Goal: Entertainment & Leisure: Consume media (video, audio)

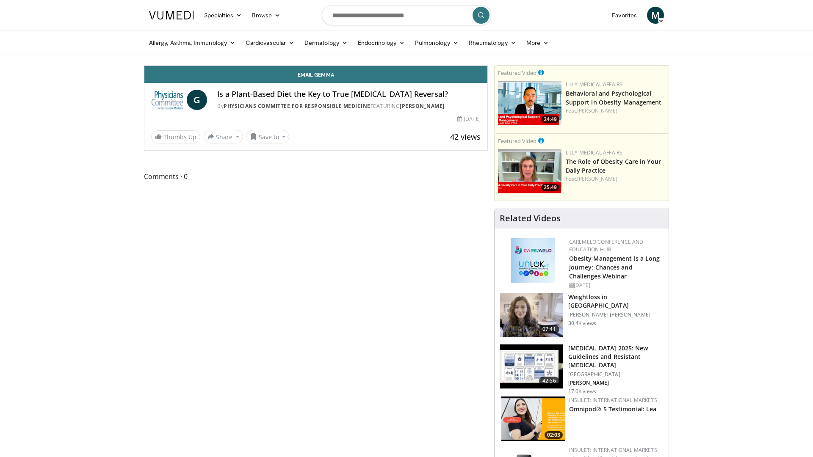
click at [328, 78] on icon "Video Player" at bounding box center [316, 66] width 24 height 24
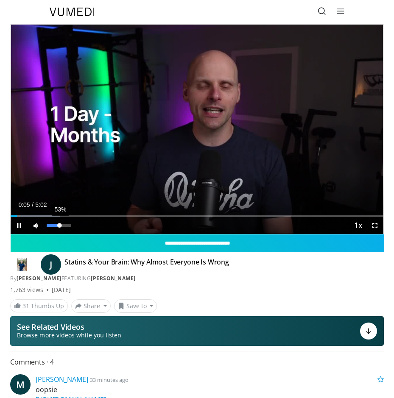
drag, startPoint x: 47, startPoint y: 225, endPoint x: 59, endPoint y: 225, distance: 12.3
click at [59, 225] on div "Volume Level" at bounding box center [53, 225] width 13 height 3
drag, startPoint x: 20, startPoint y: 215, endPoint x: 8, endPoint y: 213, distance: 12.8
click at [8, 213] on div "**********" at bounding box center [197, 320] width 386 height 593
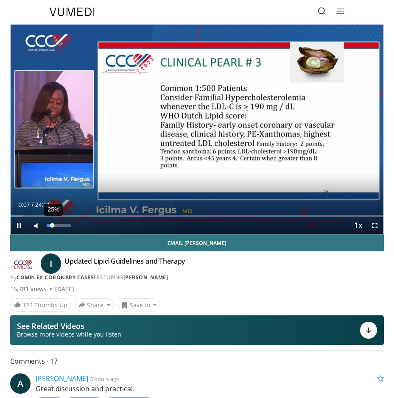
drag, startPoint x: 59, startPoint y: 225, endPoint x: 52, endPoint y: 225, distance: 7.3
click at [52, 225] on div "Volume Level" at bounding box center [50, 225] width 6 height 3
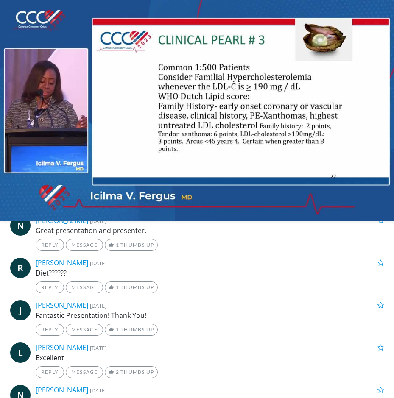
scroll to position [424, 0]
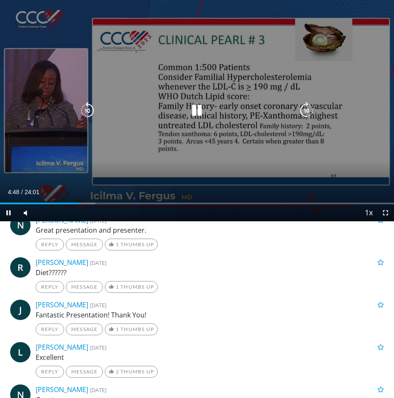
click at [192, 108] on icon "Video Player" at bounding box center [196, 110] width 17 height 17
